Goal: Task Accomplishment & Management: Manage account settings

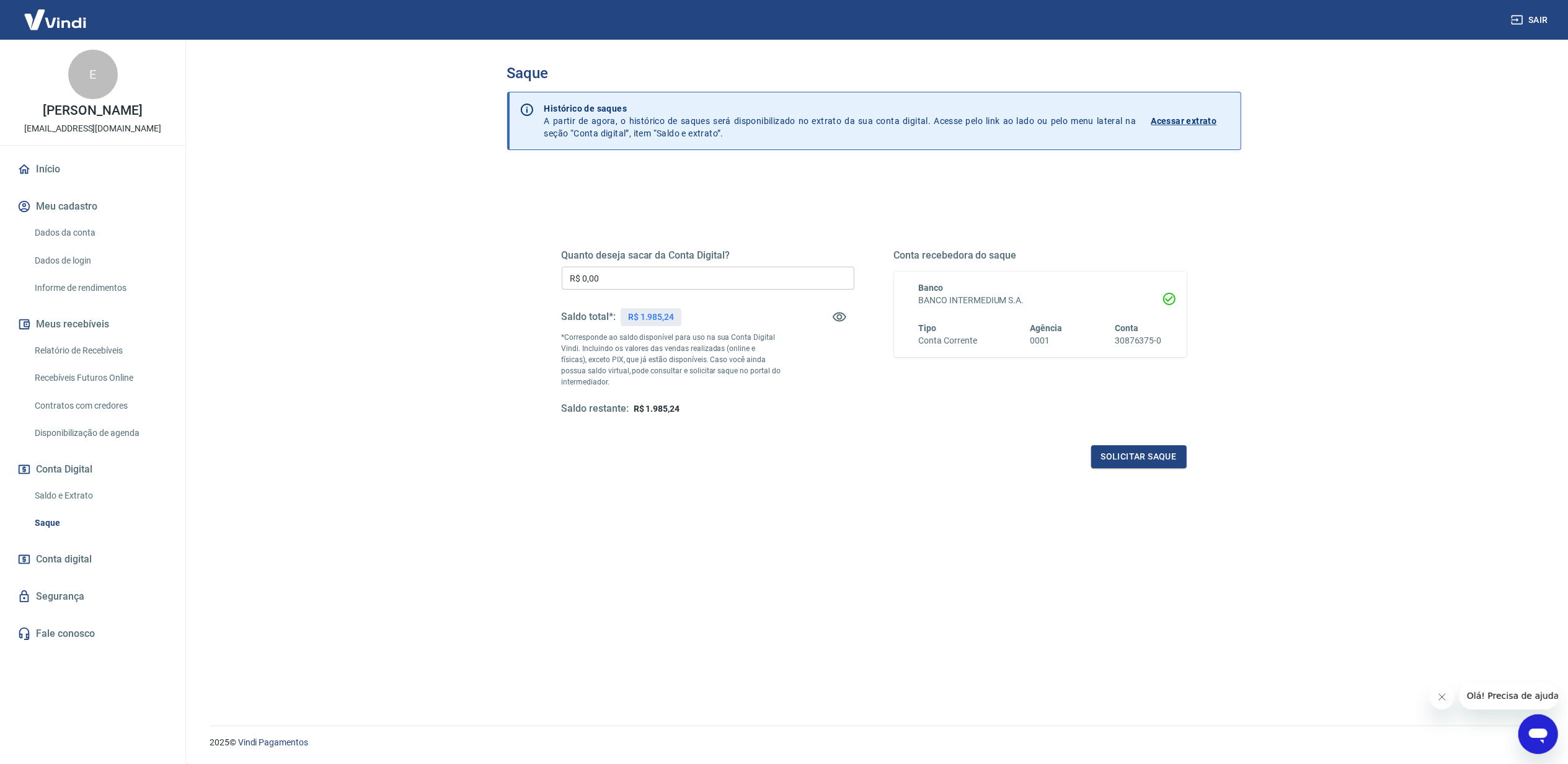
click at [658, 314] on p "R$ 1.985,24" at bounding box center [651, 317] width 46 height 13
copy p "1.985,24"
click at [656, 283] on input "R$ 0,00" at bounding box center [708, 278] width 293 height 23
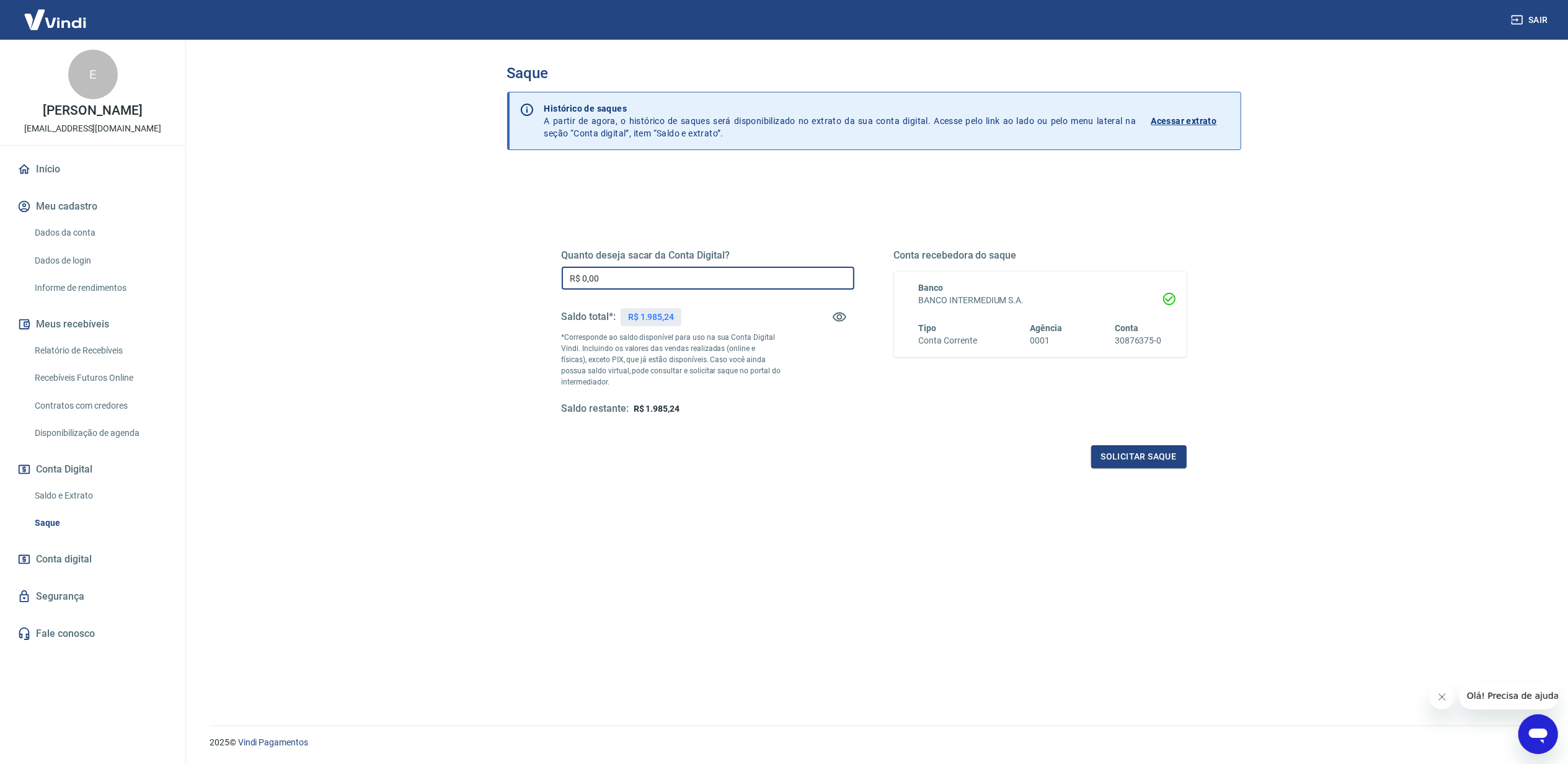
paste input "1.985,24"
type input "R$ 1.985,24"
click at [1112, 457] on button "Solicitar saque" at bounding box center [1139, 457] width 96 height 23
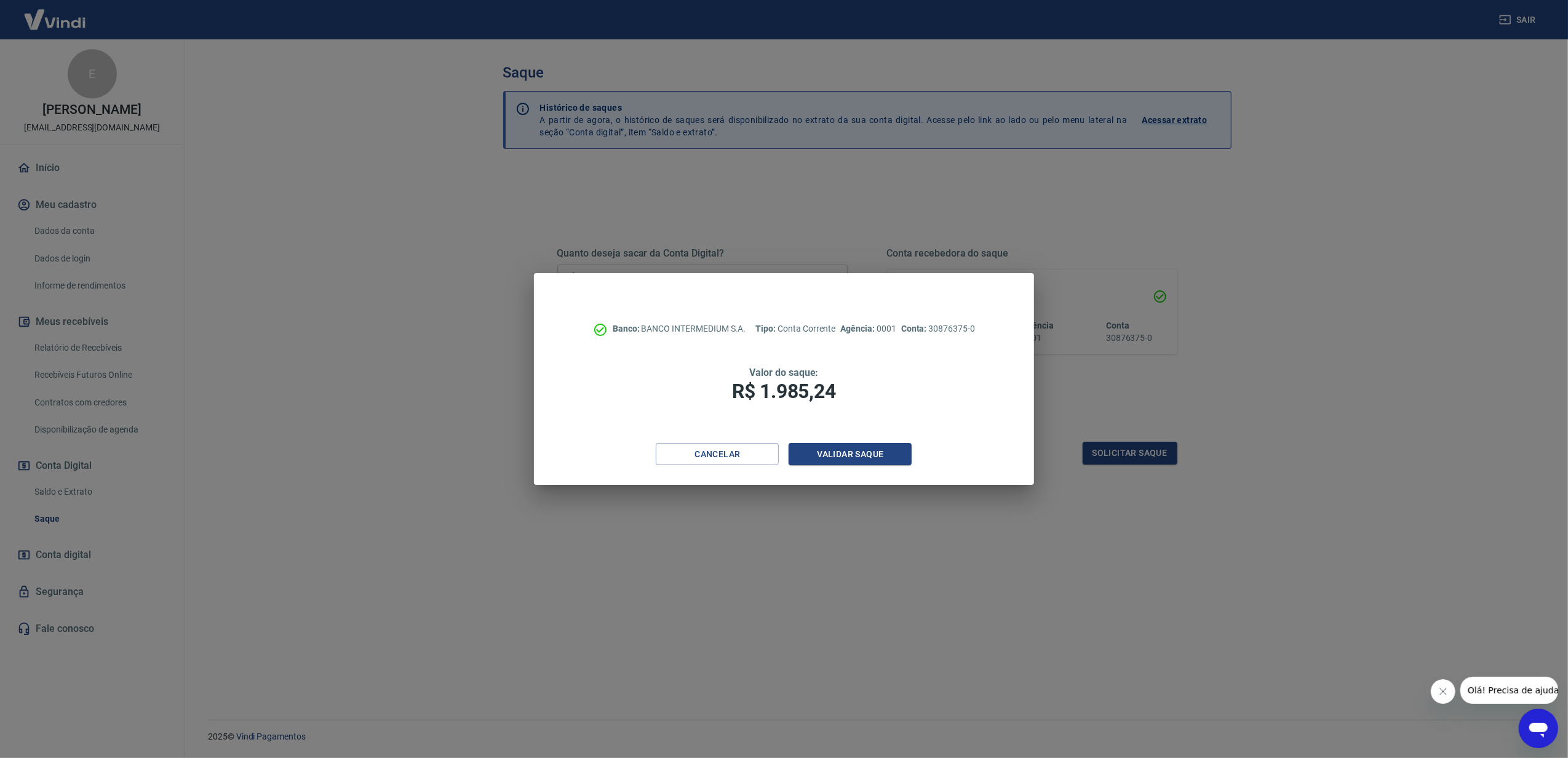
click at [913, 449] on div "Cancelar Validar saque" at bounding box center [784, 464] width 500 height 43
click at [904, 446] on button "Validar saque" at bounding box center [850, 454] width 123 height 23
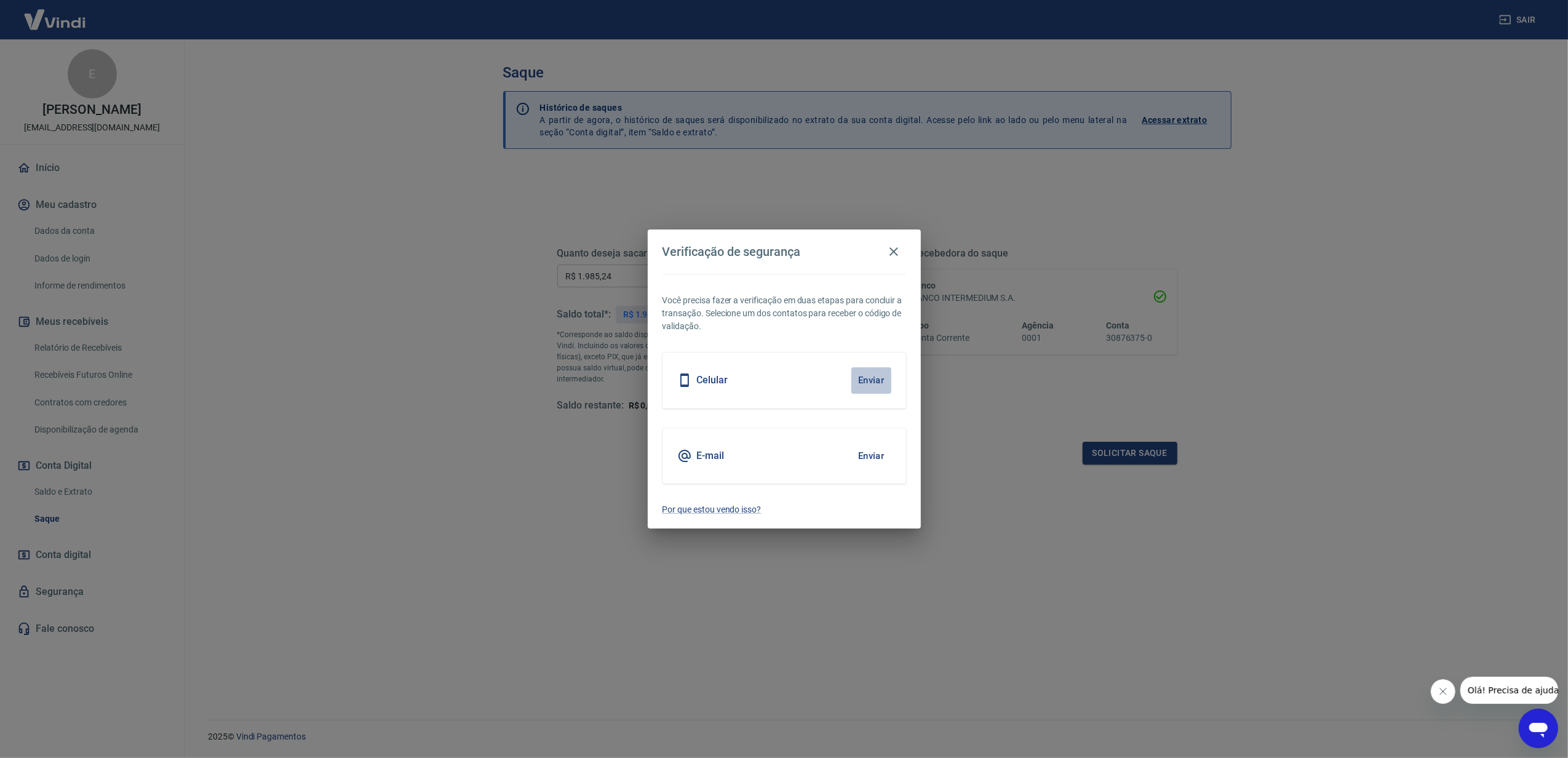
click at [872, 387] on button "Enviar" at bounding box center [871, 381] width 40 height 26
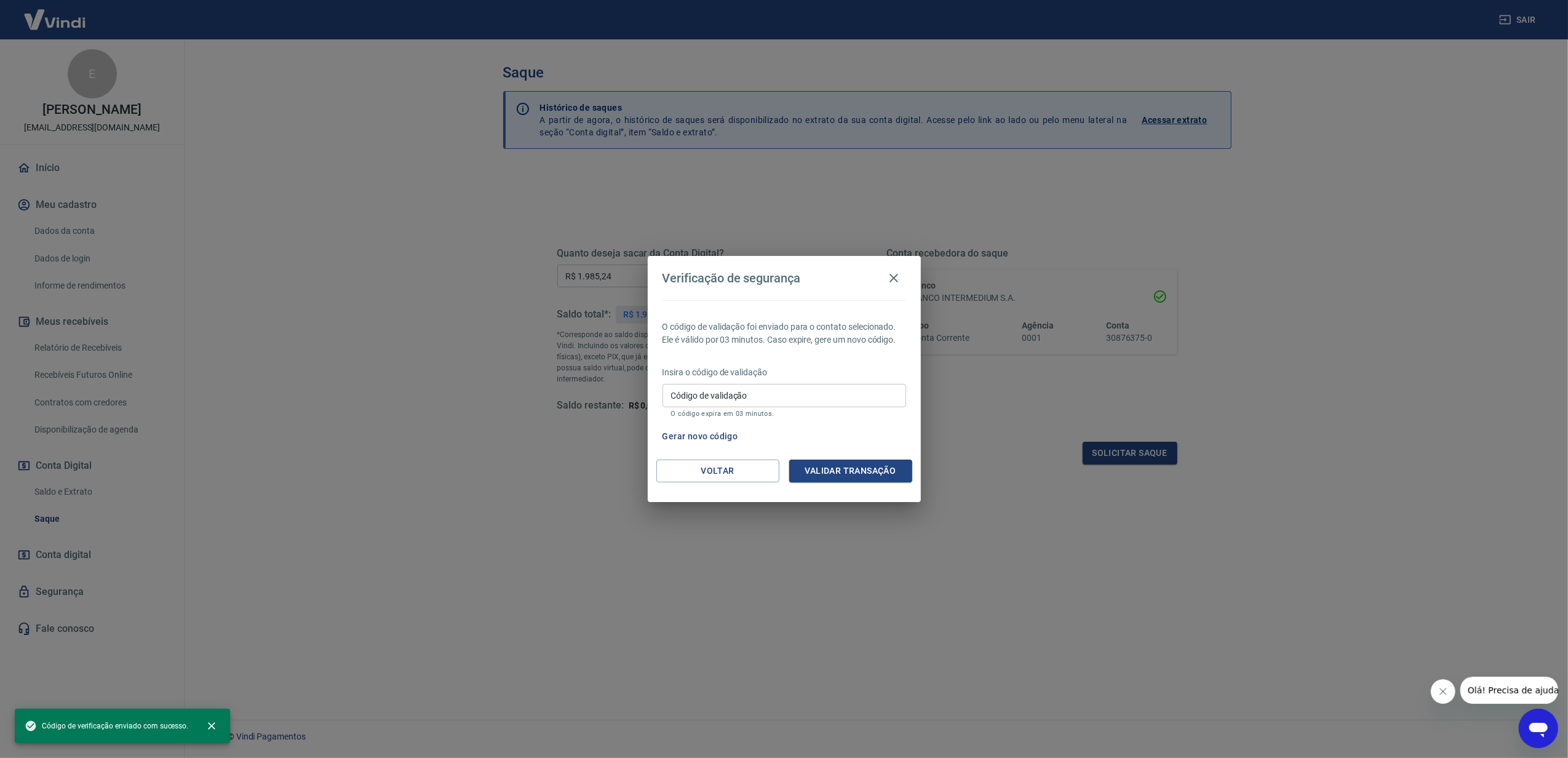
click at [872, 387] on input "Código de validação" at bounding box center [784, 396] width 244 height 23
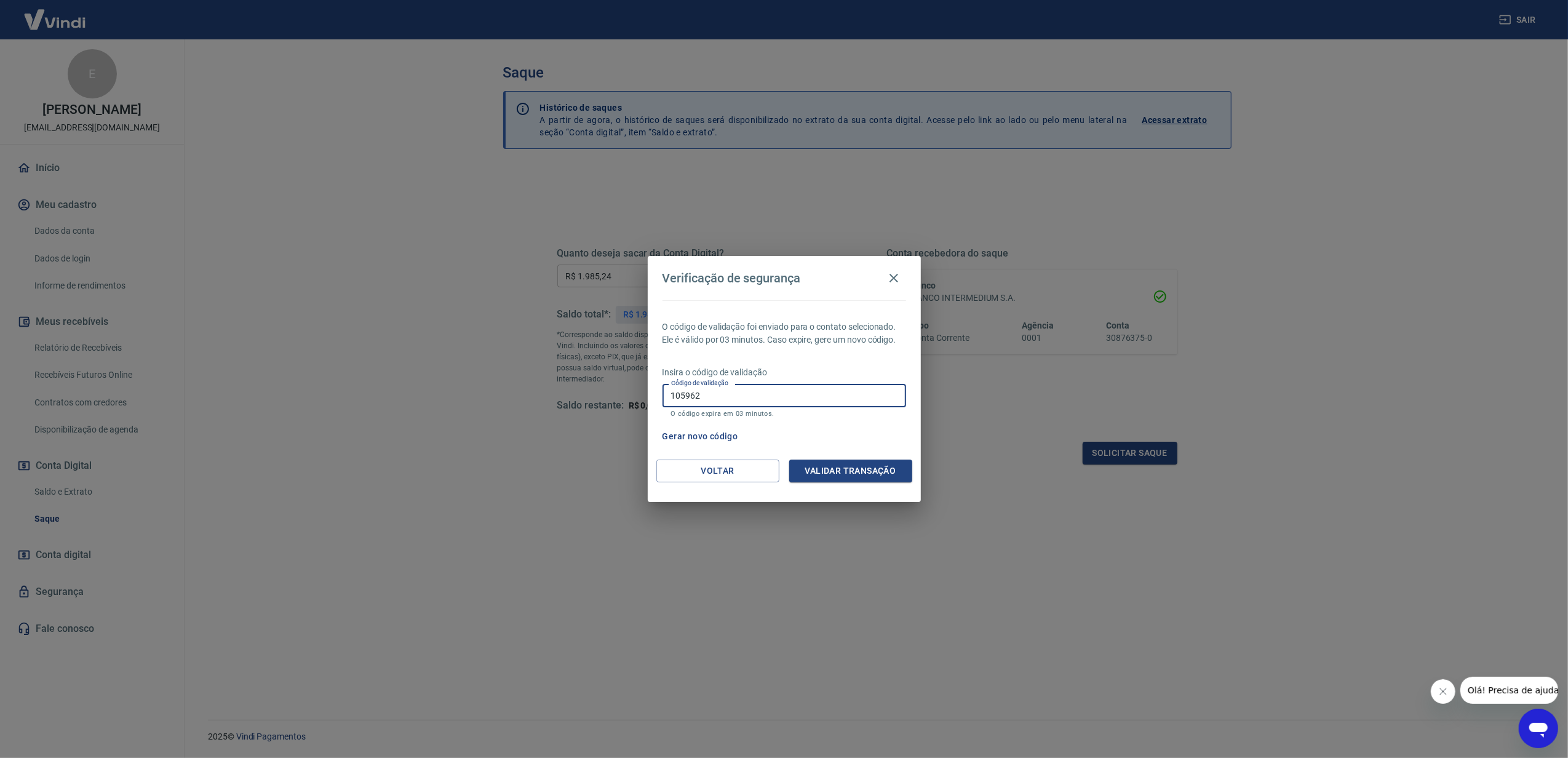
type input "105962"
click at [814, 462] on button "Validar transação" at bounding box center [850, 471] width 123 height 23
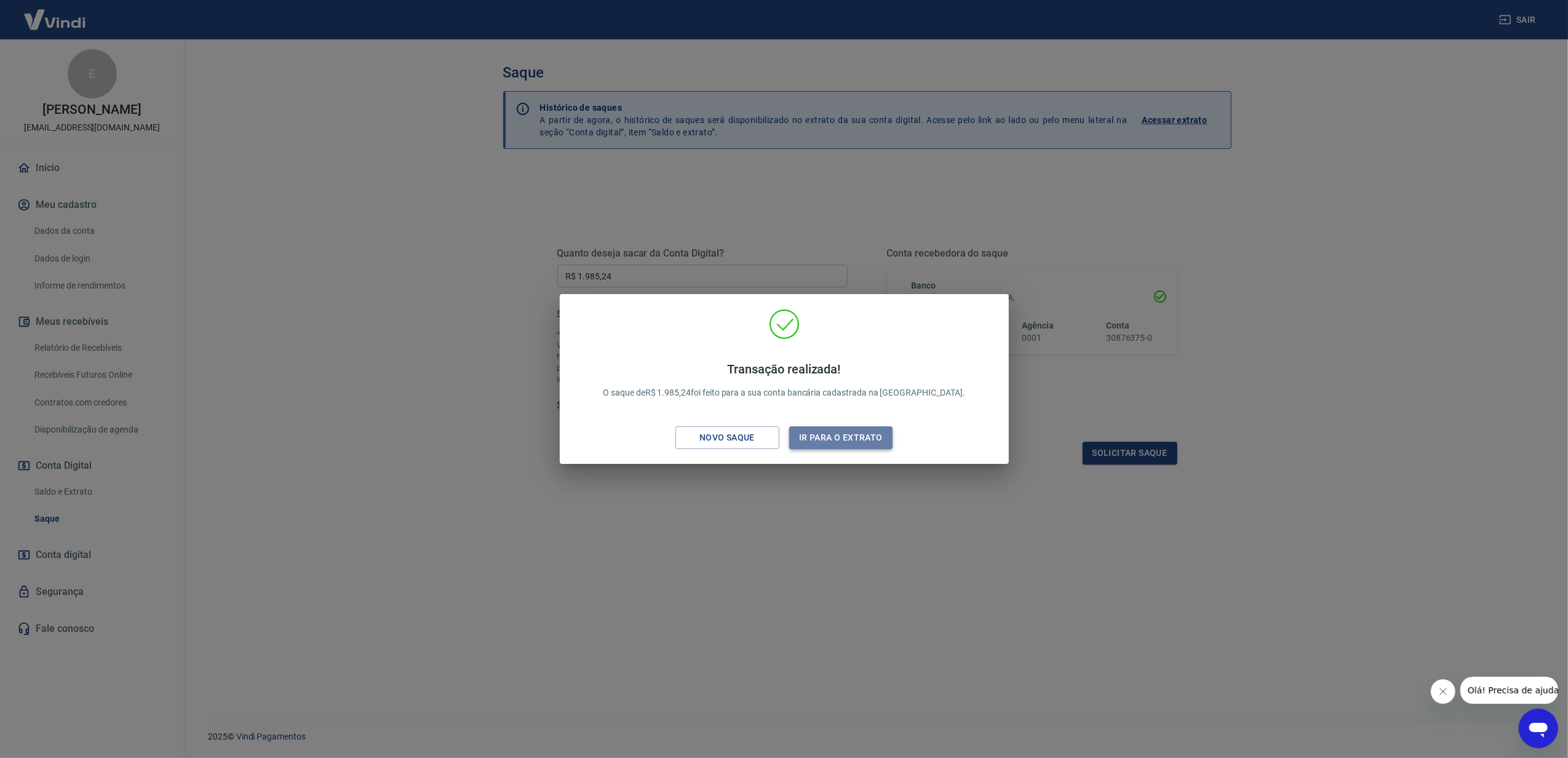
click at [849, 431] on button "Ir para o extrato" at bounding box center [841, 438] width 104 height 23
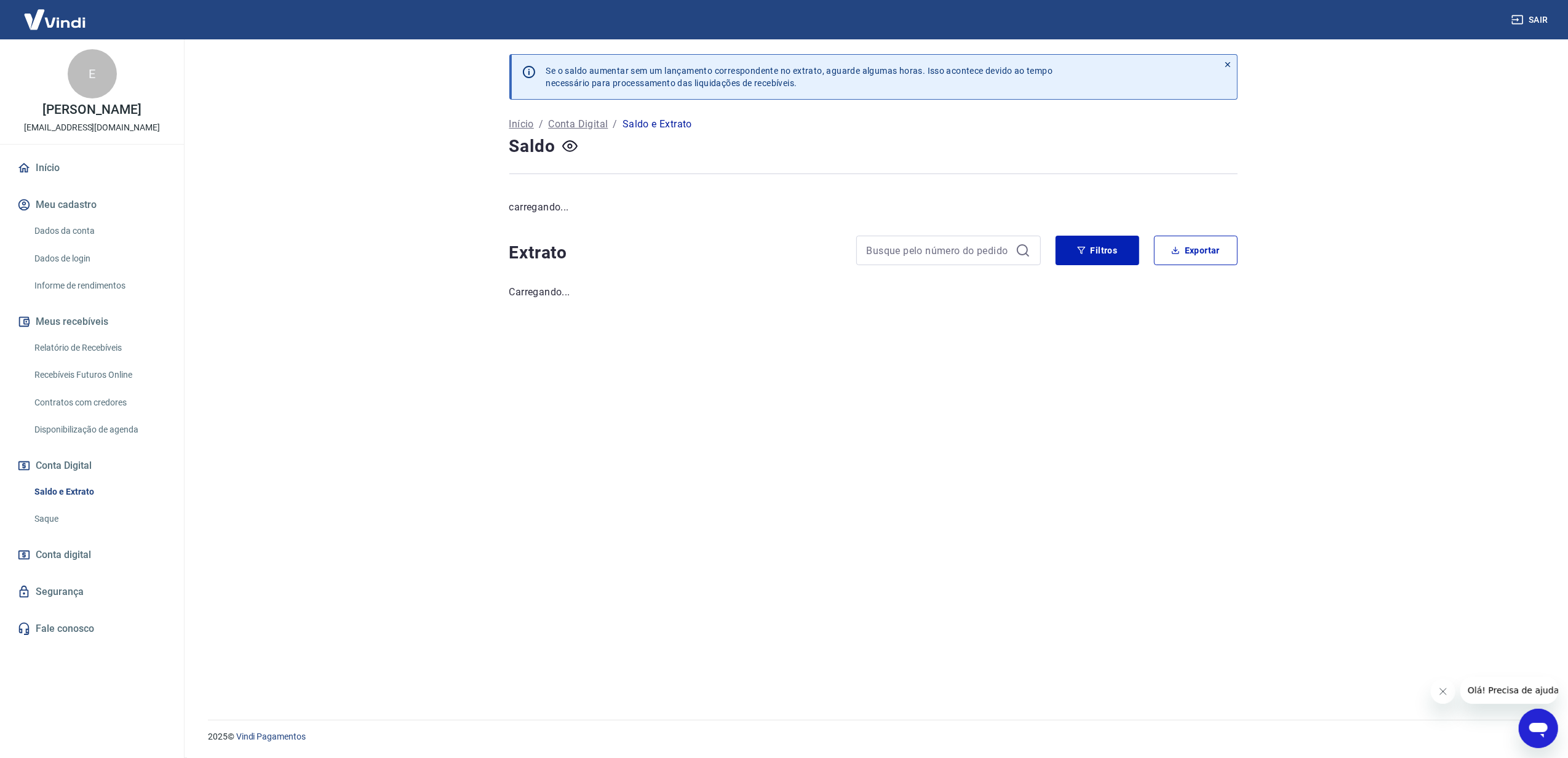
click at [91, 210] on button "Meu cadastro" at bounding box center [92, 204] width 155 height 27
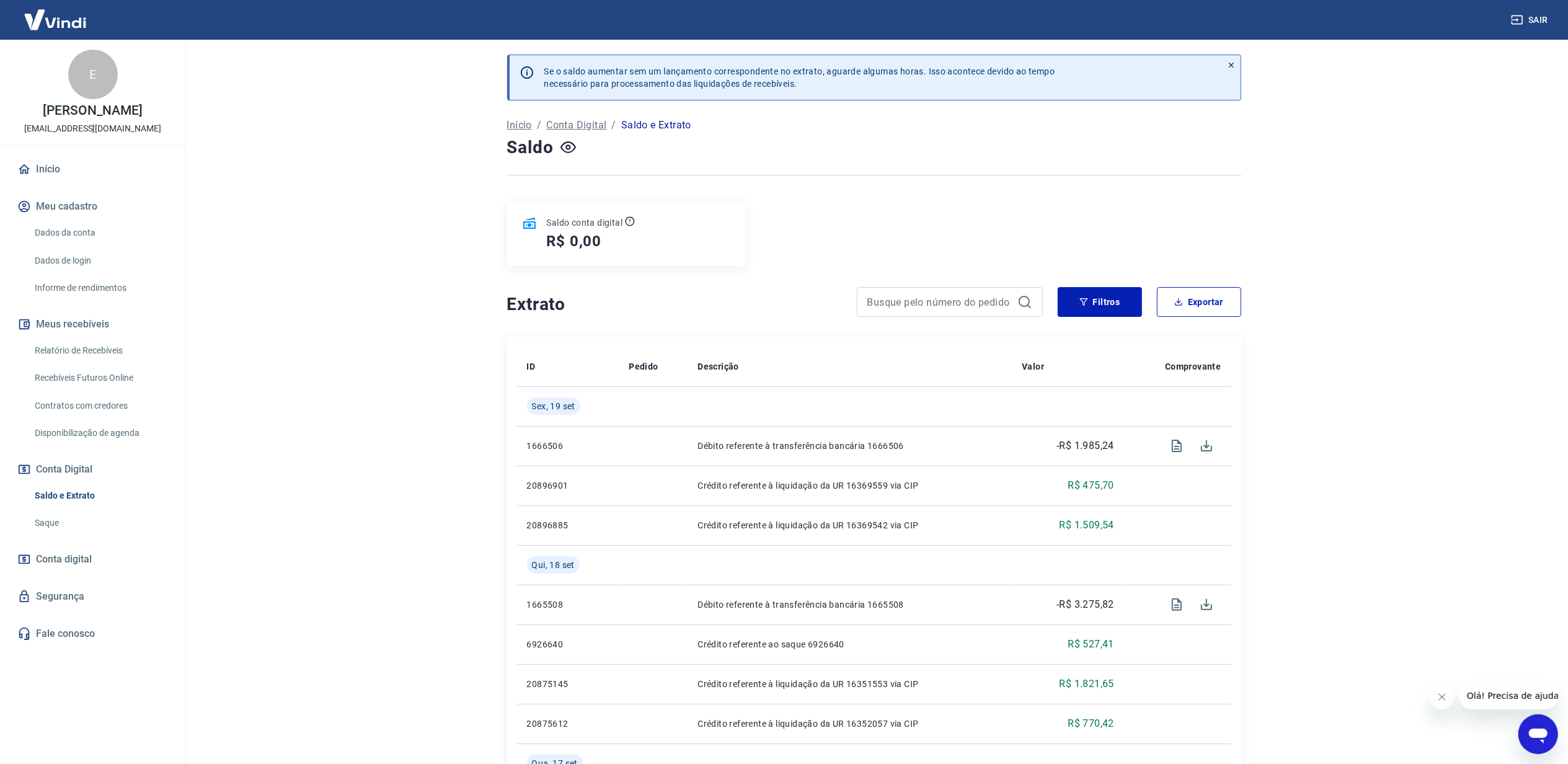
click at [55, 173] on link "Início" at bounding box center [92, 169] width 156 height 27
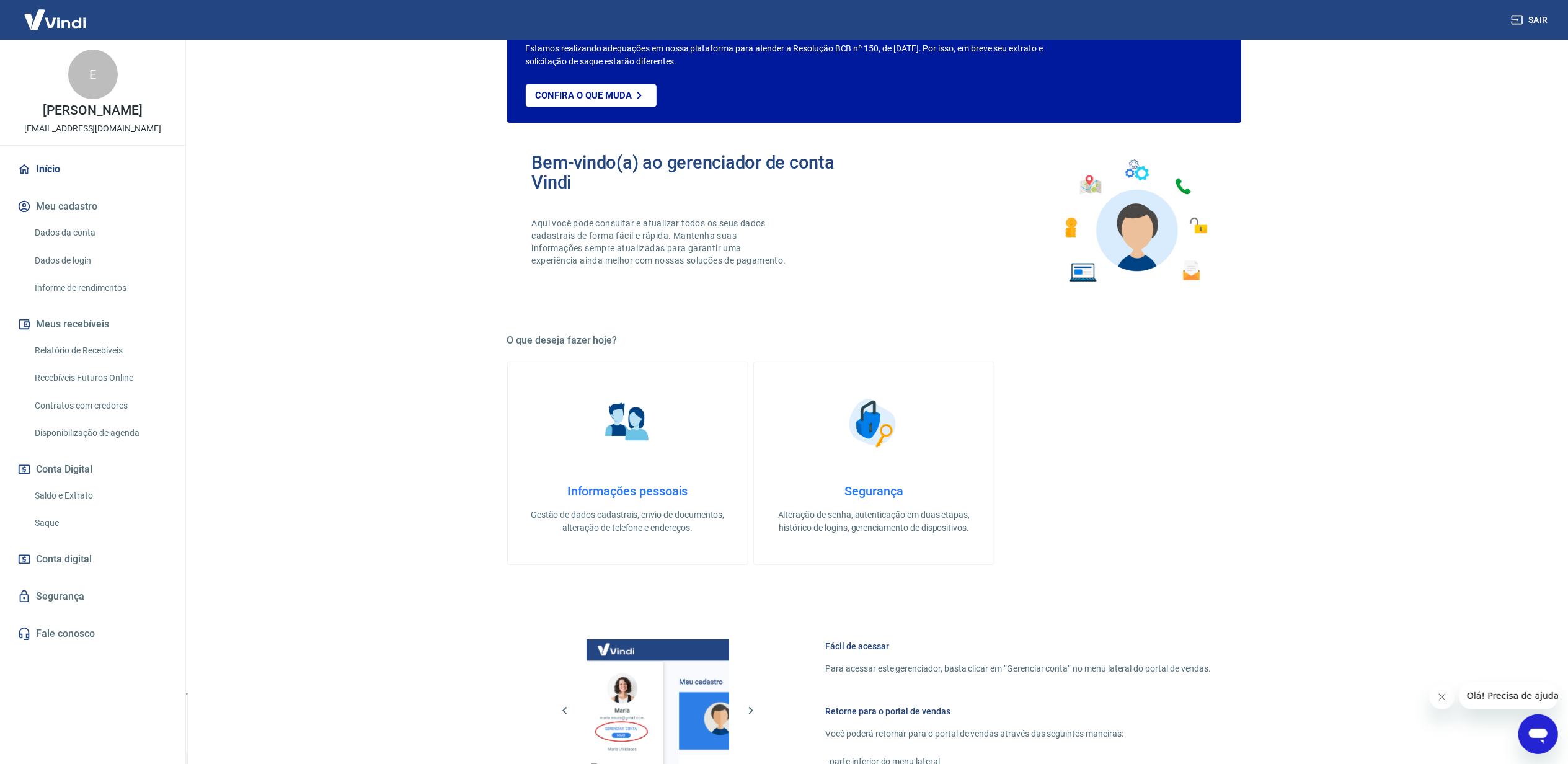
scroll to position [203, 0]
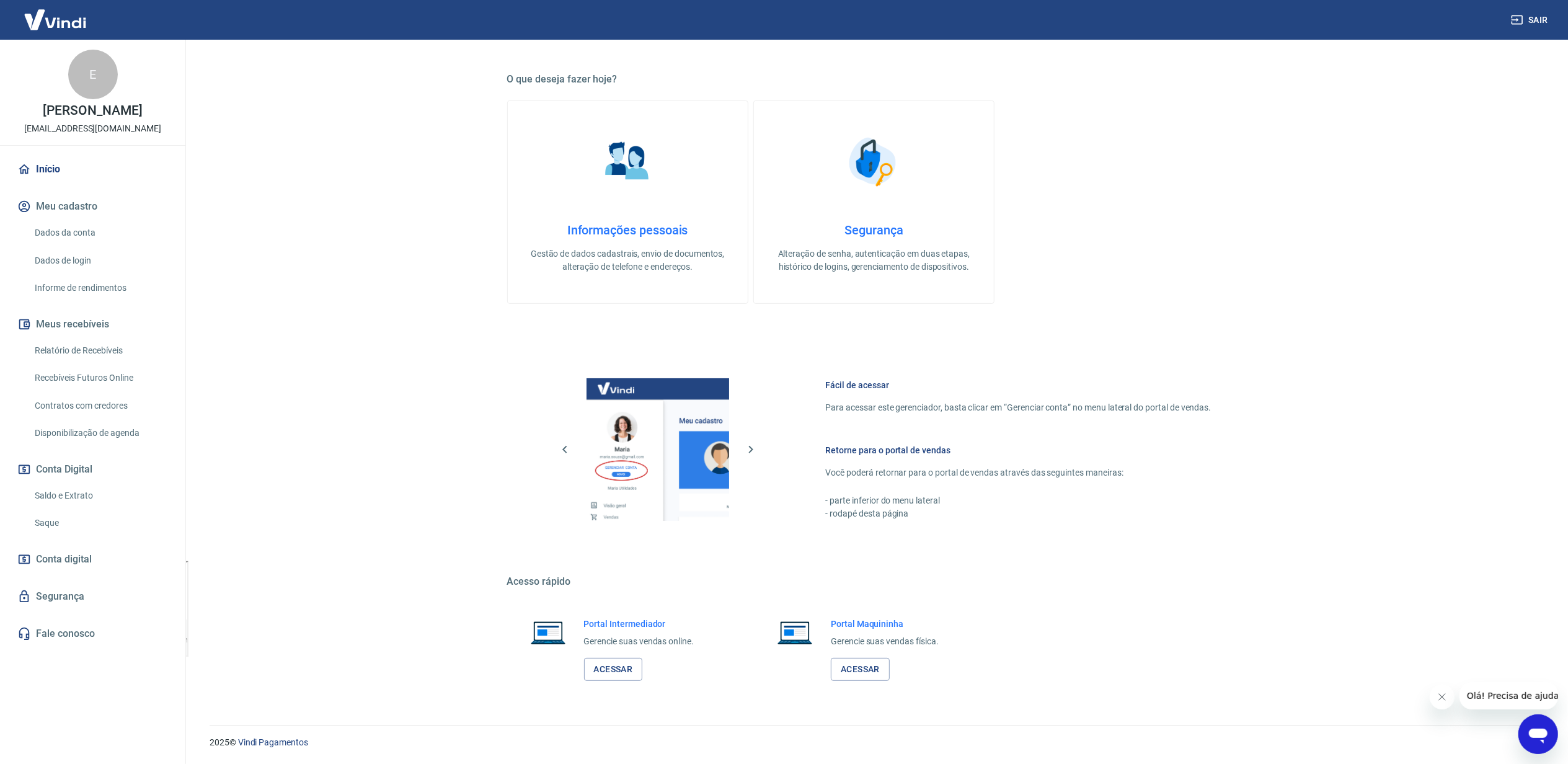
click at [621, 681] on div "Portal Intermediador Gerencie suas vendas online. Acessar" at bounding box center [627, 650] width 240 height 93
click at [620, 676] on link "Acessar" at bounding box center [613, 670] width 59 height 23
